Goal: Navigation & Orientation: Find specific page/section

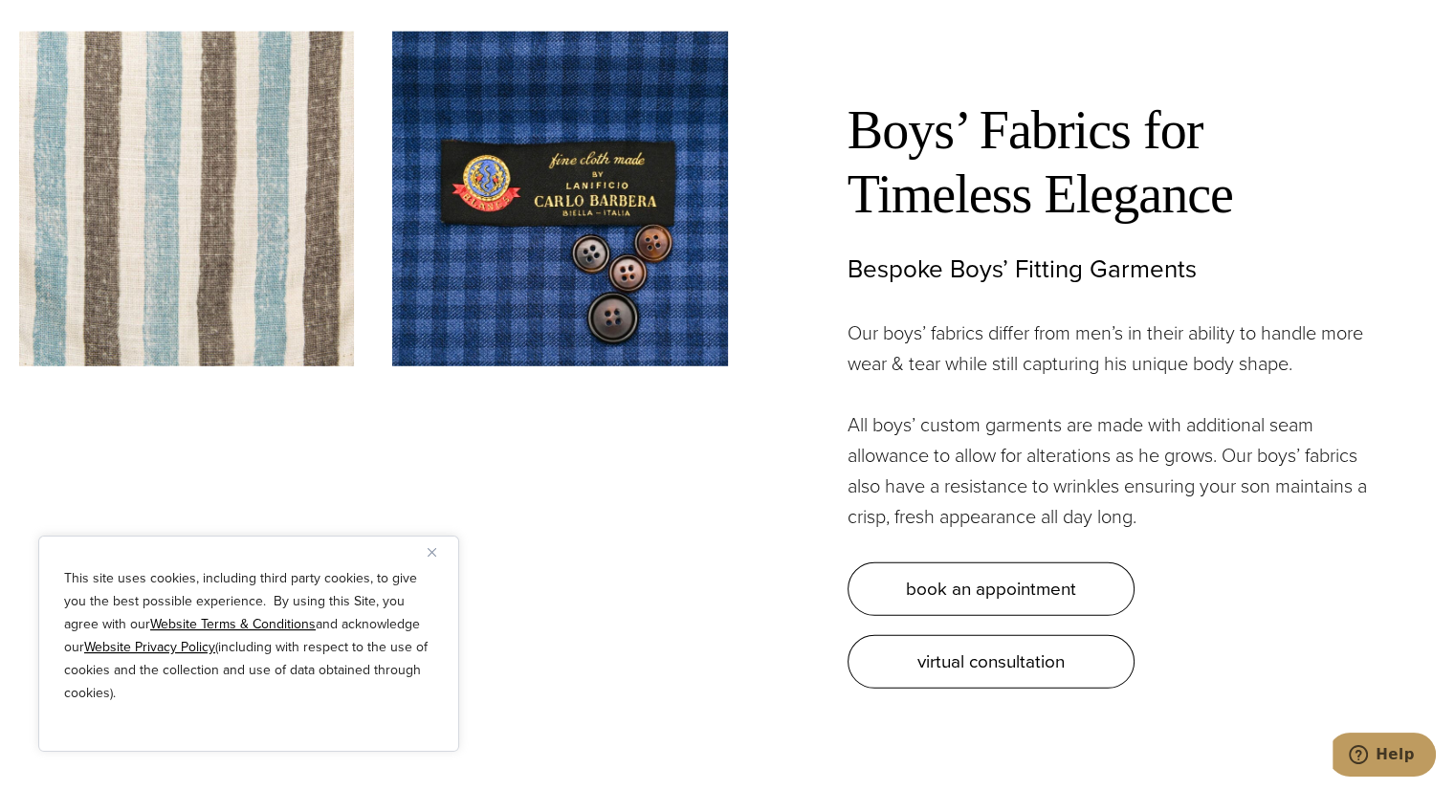
scroll to position [5285, 0]
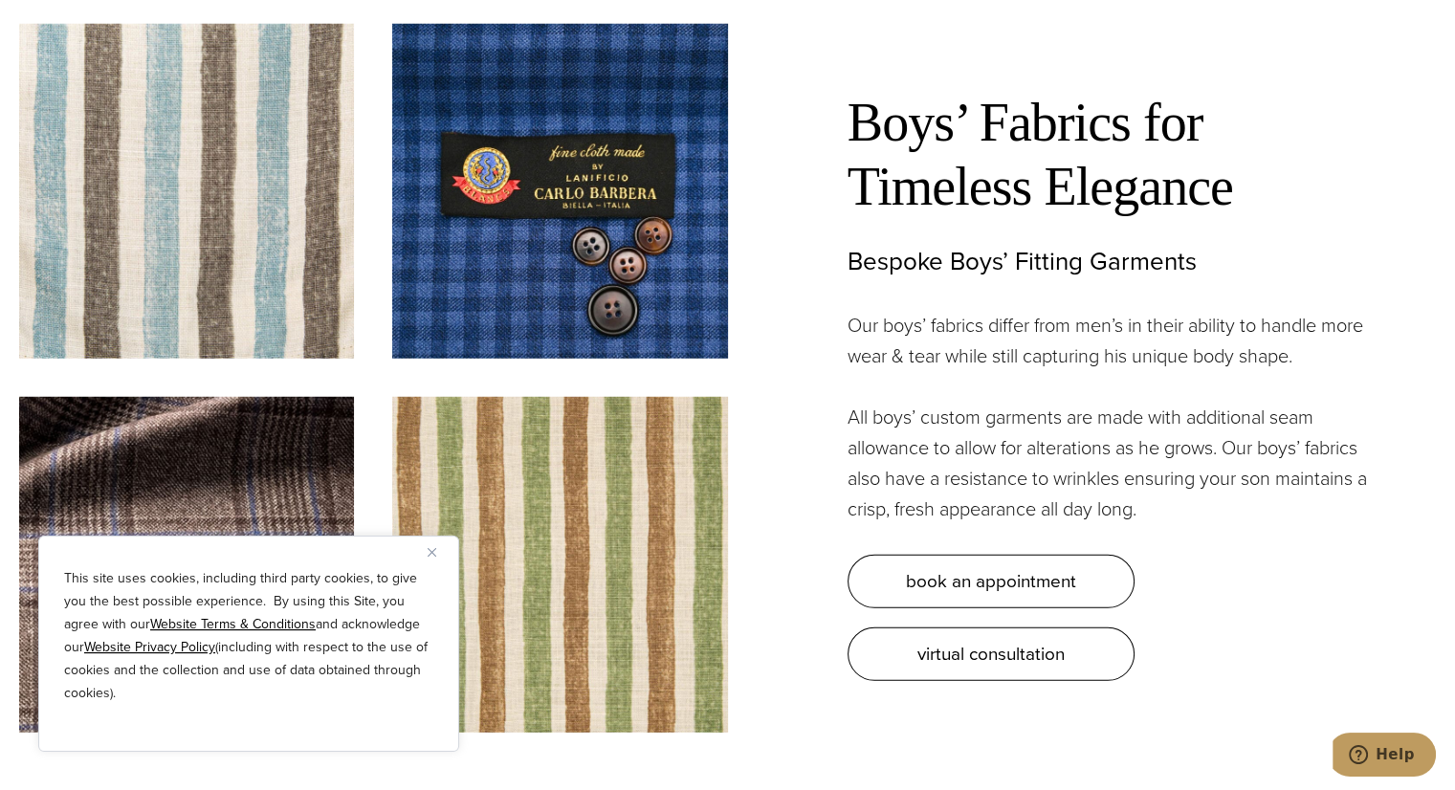
click at [433, 553] on img "Close" at bounding box center [432, 552] width 9 height 9
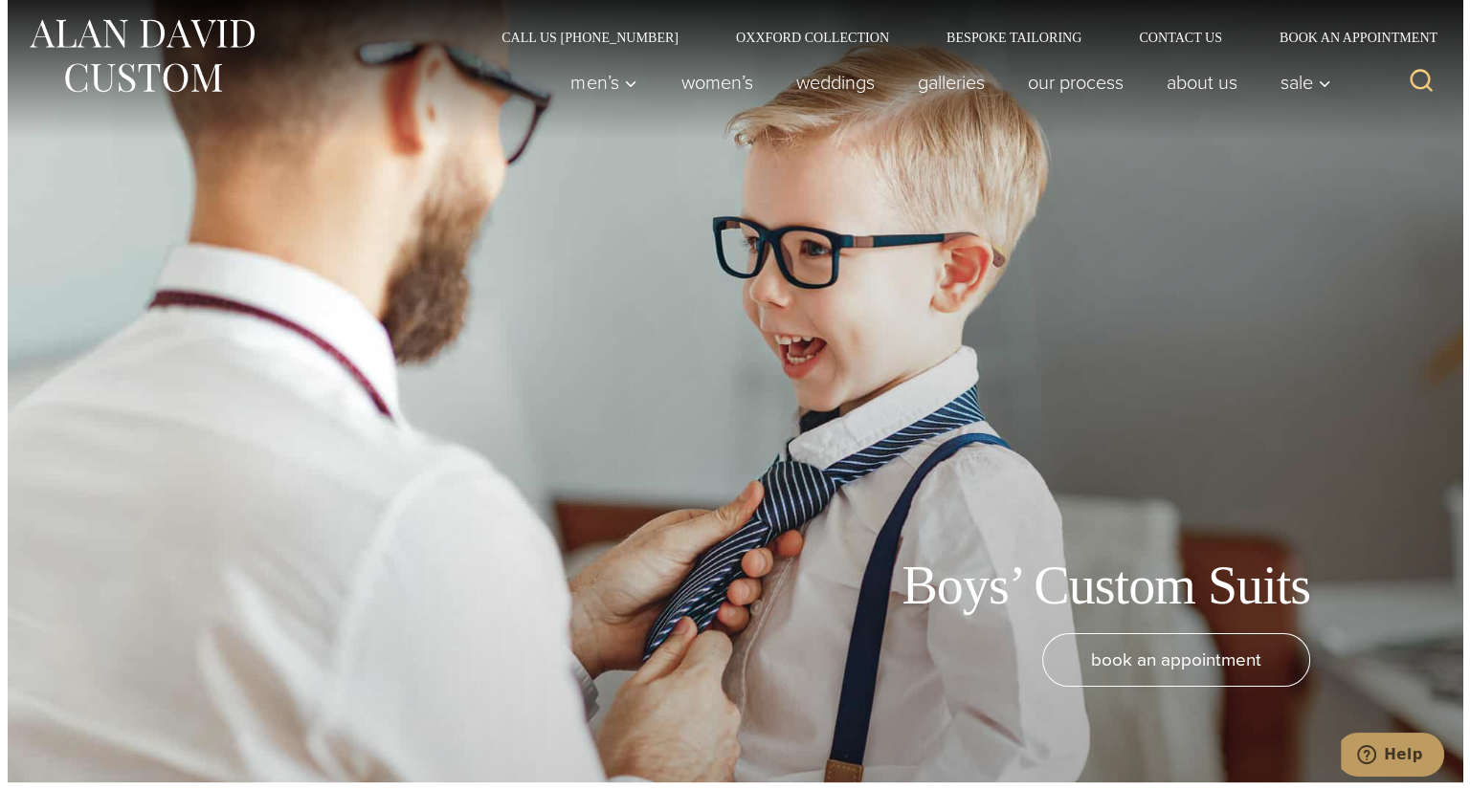
scroll to position [0, 0]
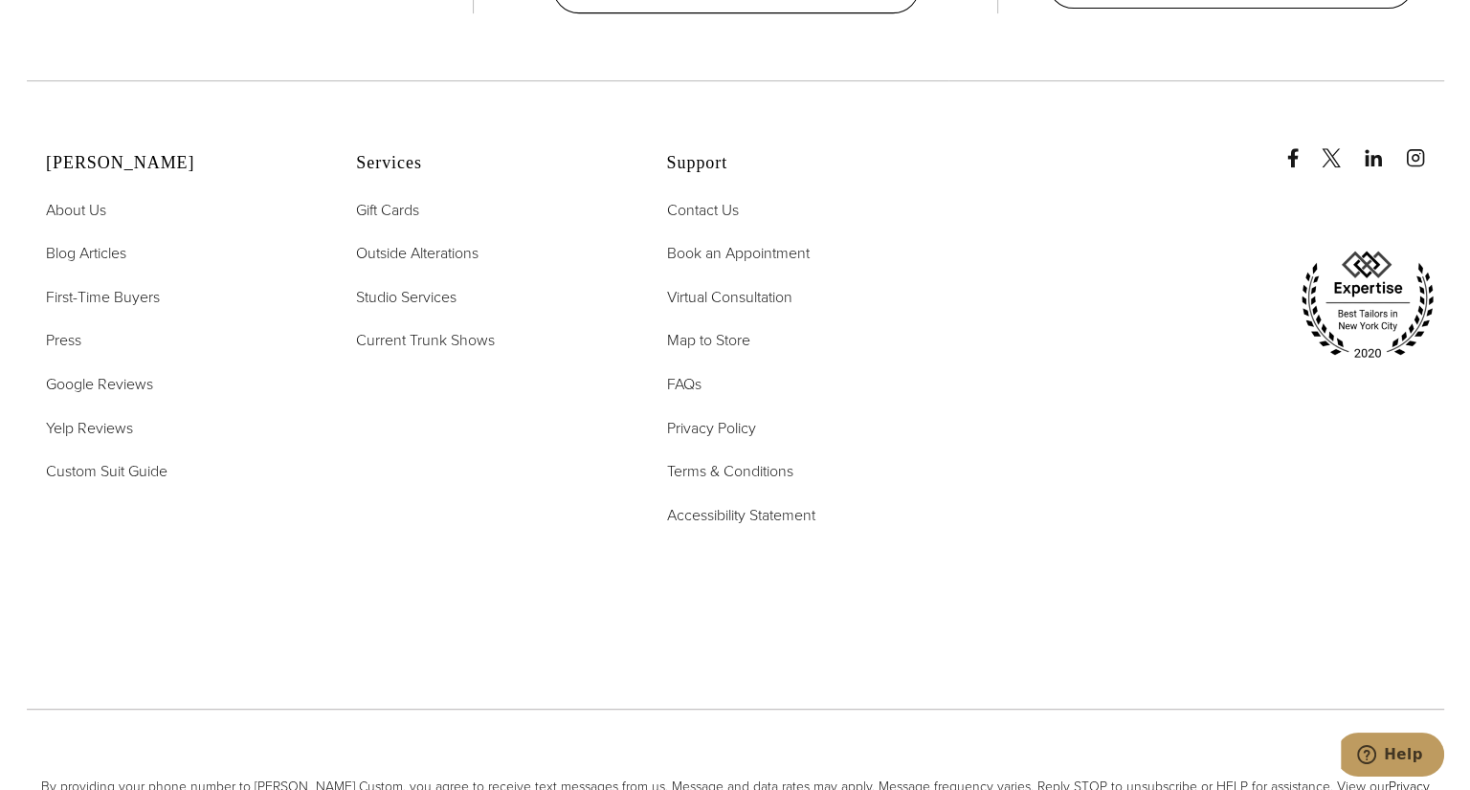
scroll to position [8219, 0]
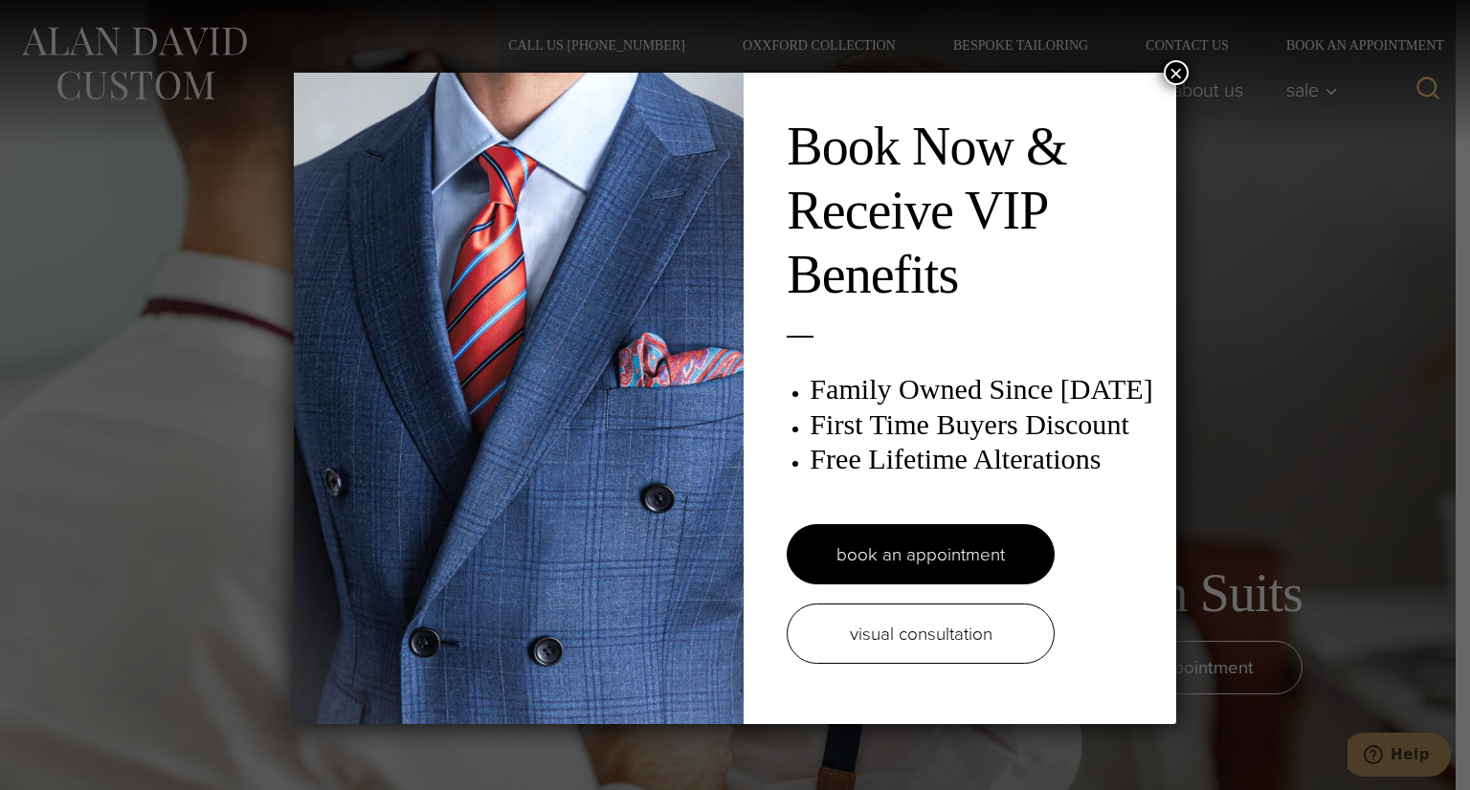
click at [1171, 76] on button "×" at bounding box center [1175, 72] width 25 height 25
